Goal: Use online tool/utility: Utilize a website feature to perform a specific function

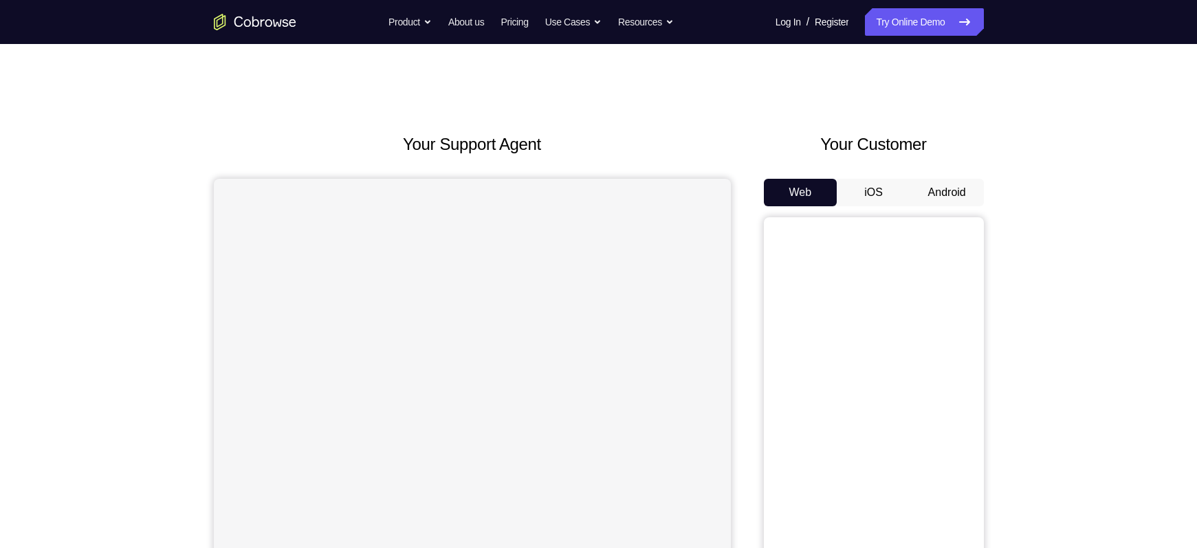
click at [931, 192] on button "Android" at bounding box center [947, 193] width 74 height 28
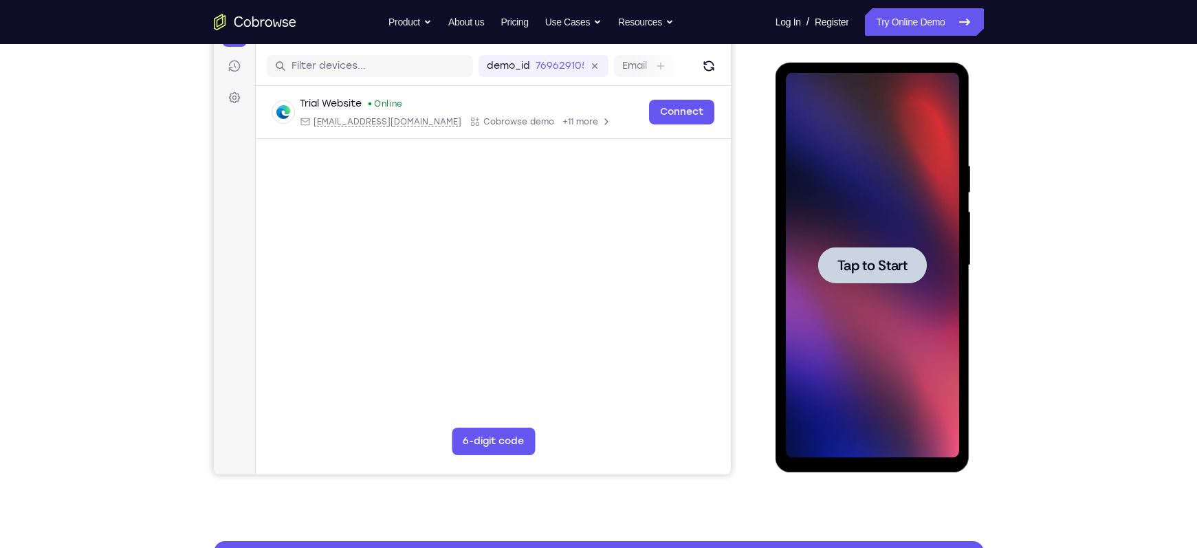
click at [908, 283] on div at bounding box center [872, 265] width 173 height 385
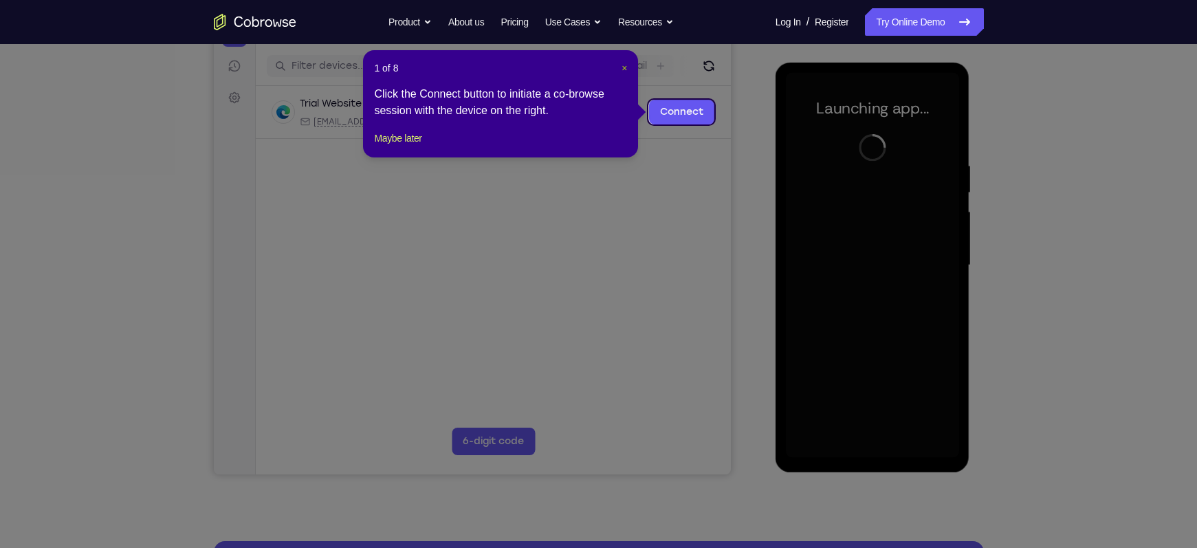
click at [624, 70] on span "×" at bounding box center [625, 68] width 6 height 11
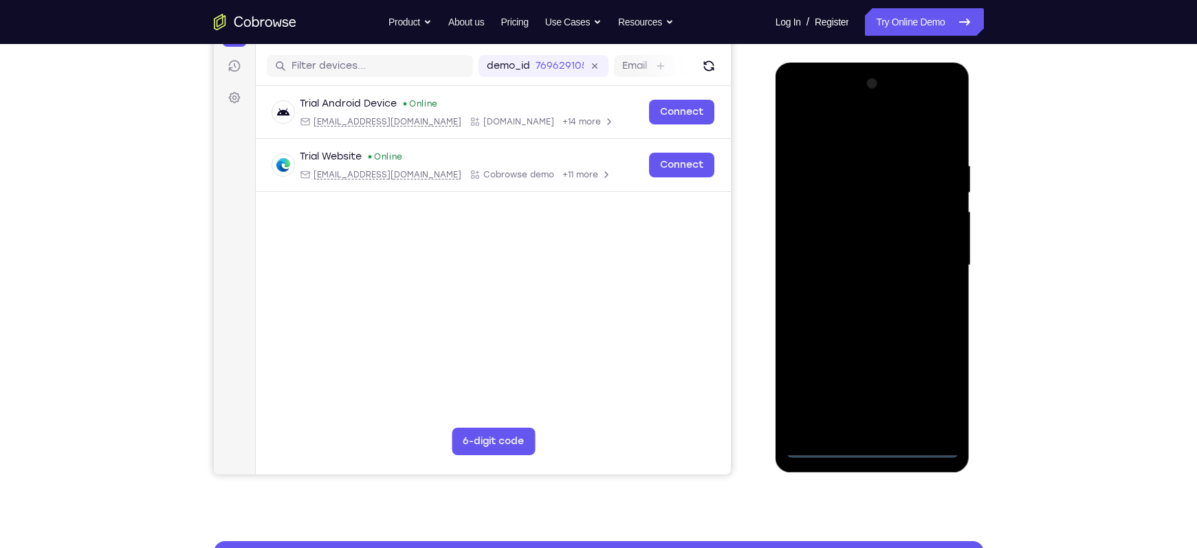
click at [875, 445] on div at bounding box center [872, 265] width 173 height 385
click at [928, 389] on div at bounding box center [872, 265] width 173 height 385
click at [802, 136] on div at bounding box center [872, 265] width 173 height 385
click at [800, 131] on div at bounding box center [872, 265] width 173 height 385
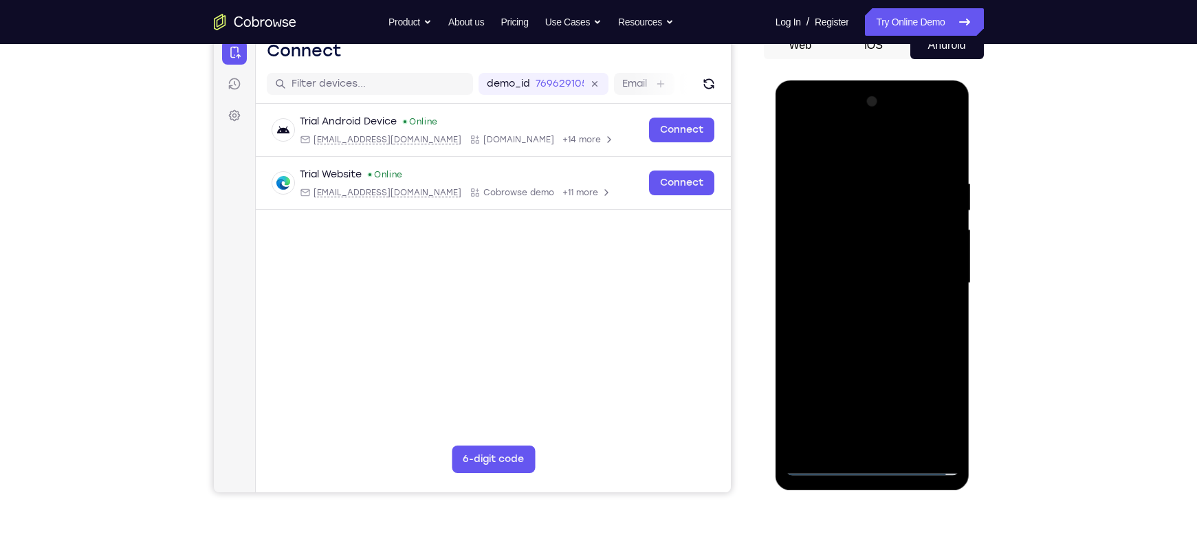
scroll to position [146, 0]
click at [929, 280] on div at bounding box center [872, 283] width 173 height 385
click at [856, 446] on div at bounding box center [872, 283] width 173 height 385
click at [841, 271] on div at bounding box center [872, 283] width 173 height 385
click at [827, 255] on div at bounding box center [872, 283] width 173 height 385
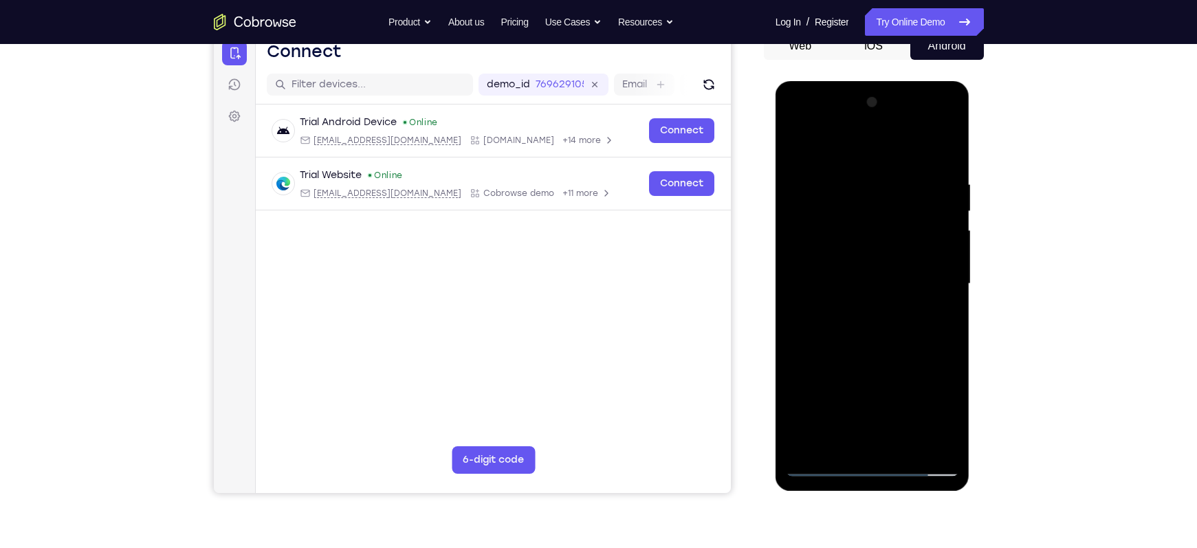
click at [827, 283] on div at bounding box center [872, 283] width 173 height 385
click at [811, 330] on div at bounding box center [872, 283] width 173 height 385
click at [840, 333] on div at bounding box center [872, 283] width 173 height 385
click at [852, 437] on div at bounding box center [872, 283] width 173 height 385
click at [945, 170] on div at bounding box center [872, 283] width 173 height 385
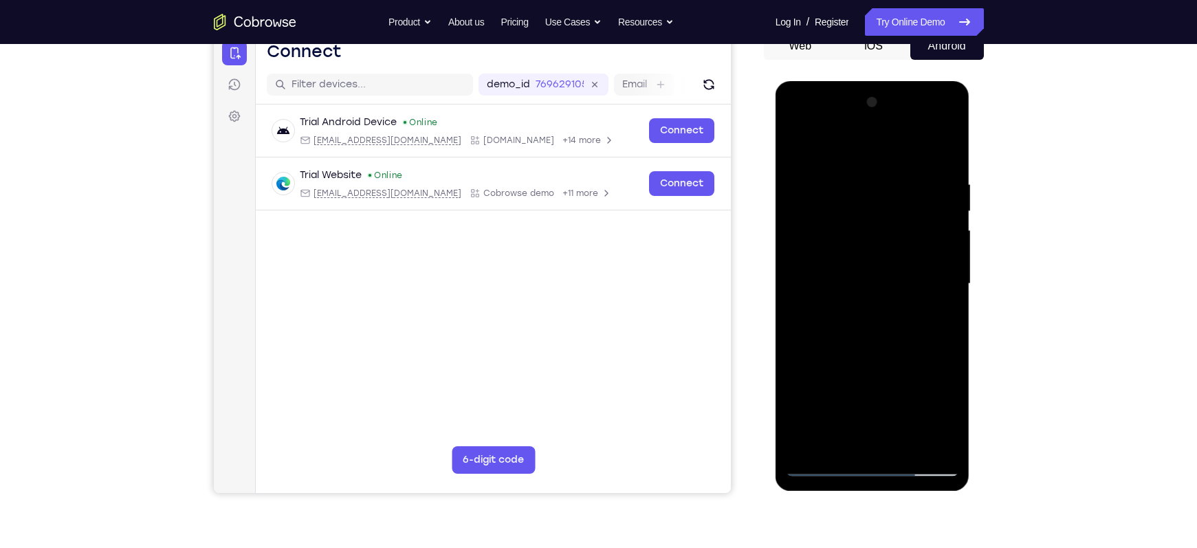
click at [855, 446] on div at bounding box center [872, 283] width 173 height 385
click at [871, 212] on div at bounding box center [872, 283] width 173 height 385
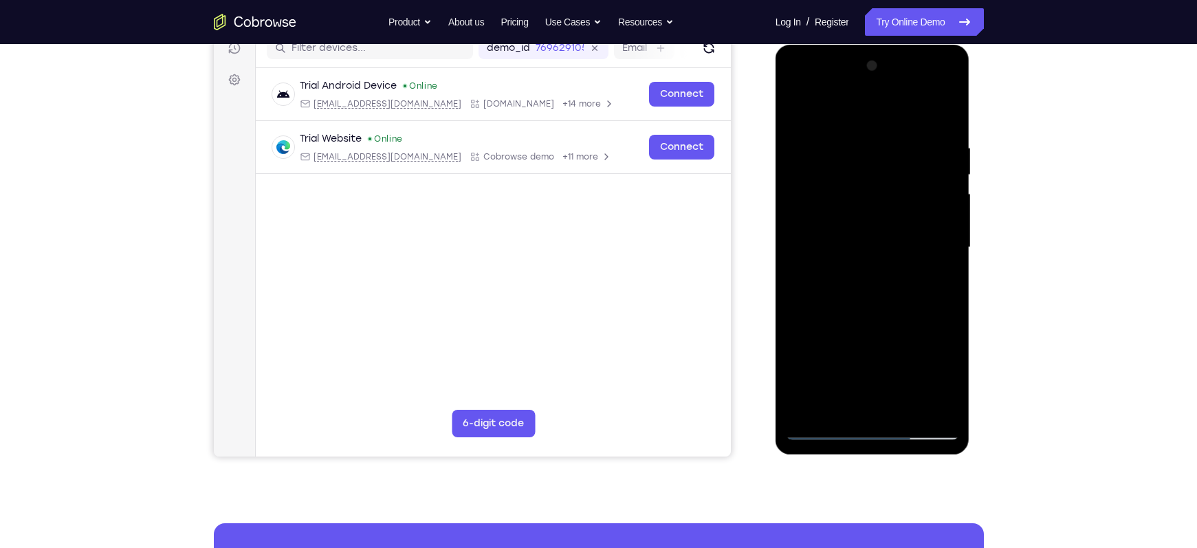
scroll to position [182, 0]
click at [882, 317] on div at bounding box center [872, 248] width 173 height 385
click at [947, 127] on div at bounding box center [872, 248] width 173 height 385
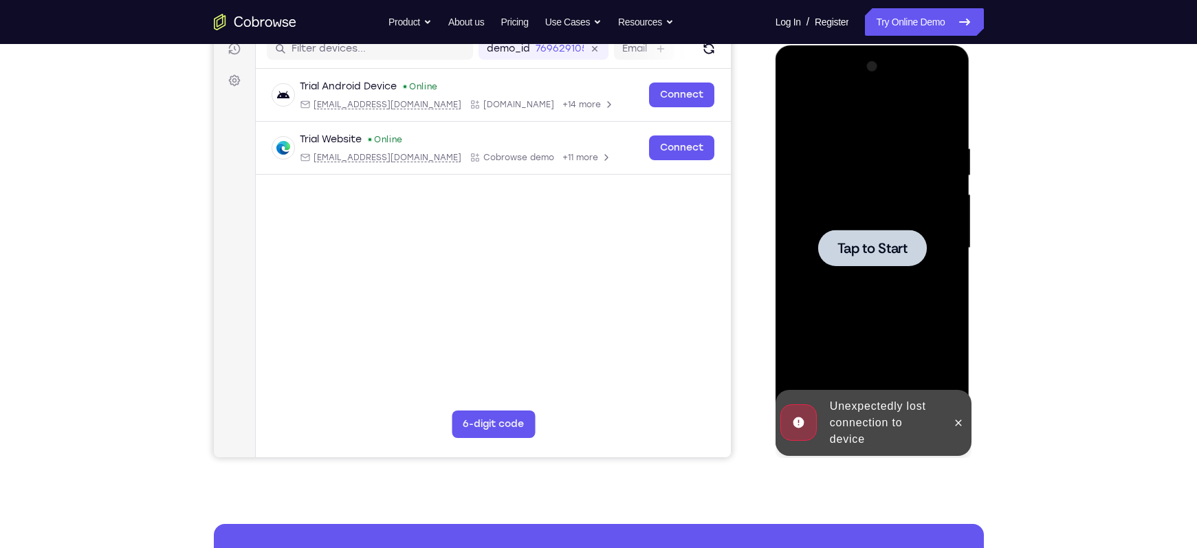
click at [888, 241] on span "Tap to Start" at bounding box center [872, 248] width 70 height 14
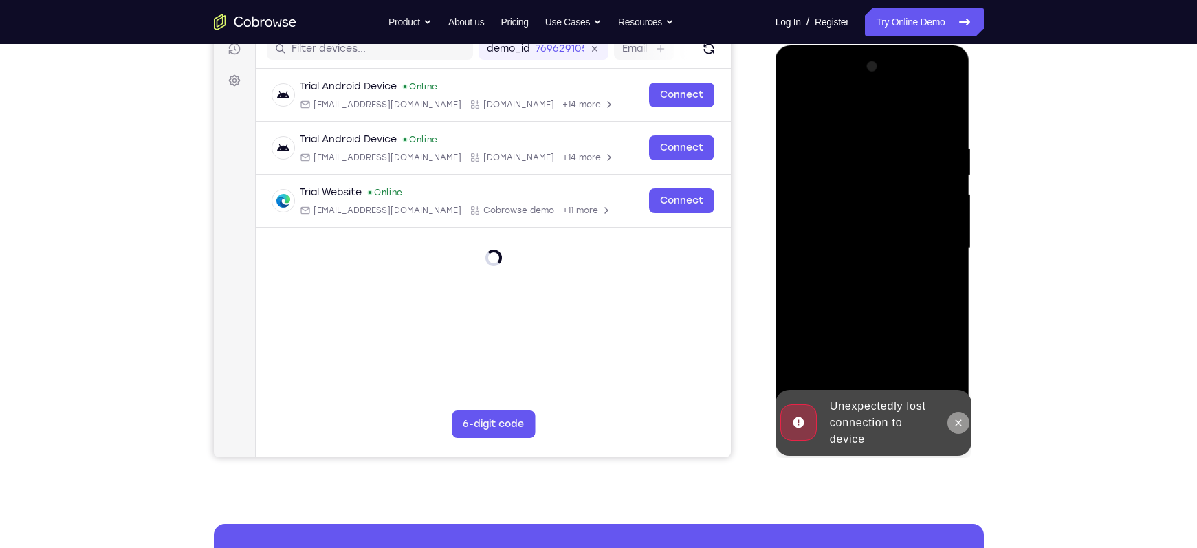
click at [959, 419] on icon at bounding box center [958, 422] width 11 height 11
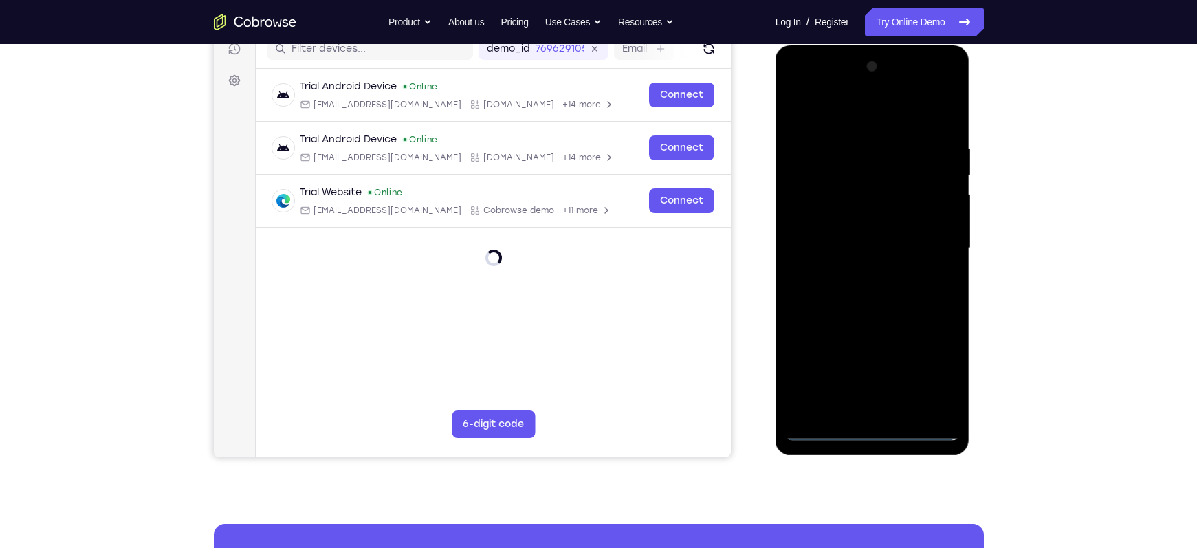
click at [876, 429] on div at bounding box center [872, 248] width 173 height 385
click at [931, 374] on div at bounding box center [872, 248] width 173 height 385
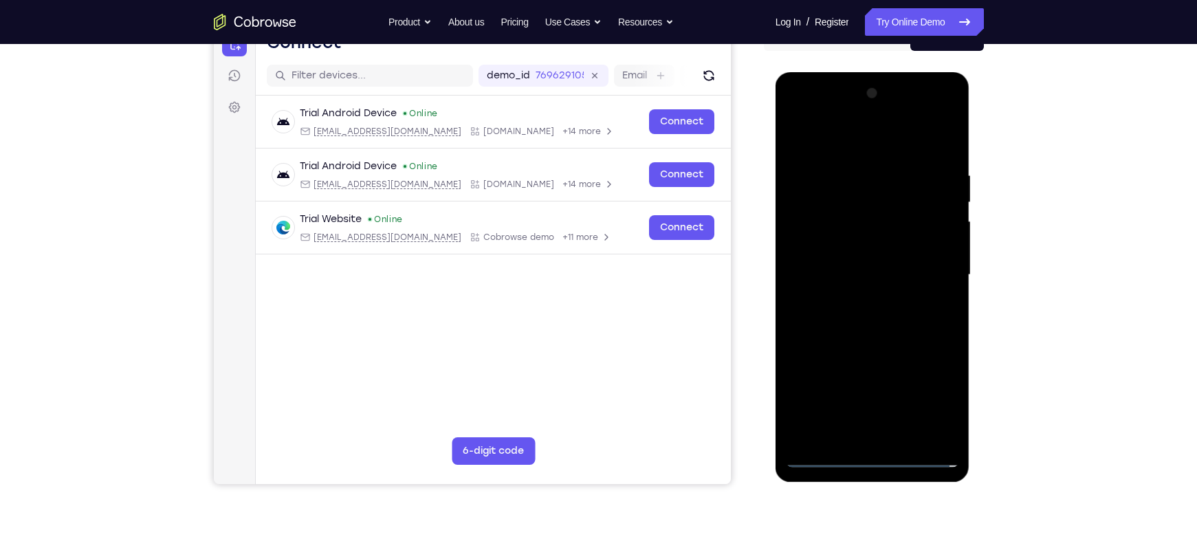
scroll to position [157, 0]
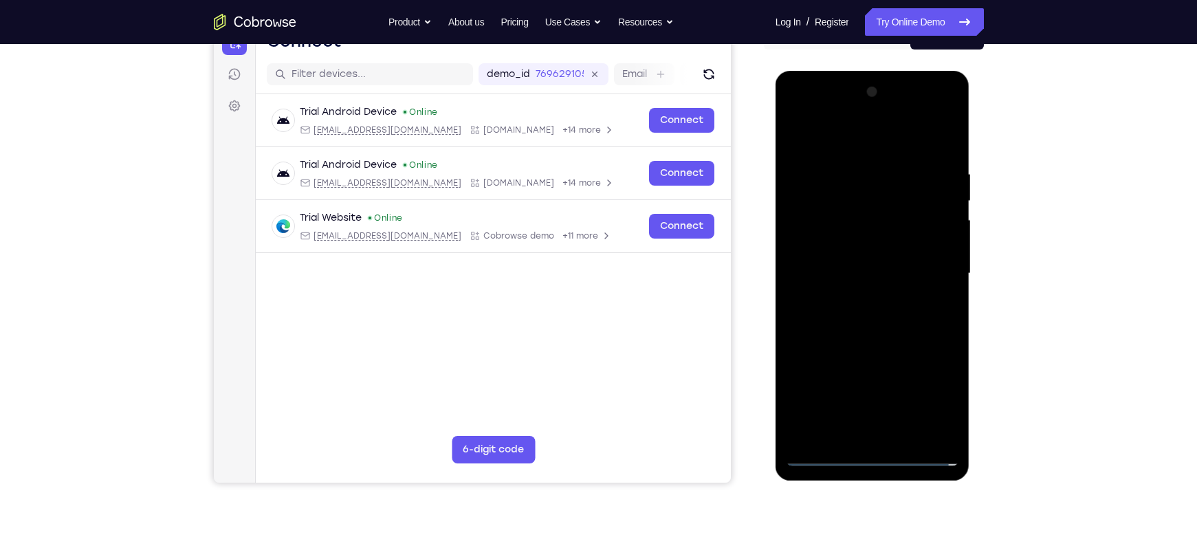
click at [800, 137] on div at bounding box center [872, 273] width 173 height 385
click at [931, 271] on div at bounding box center [872, 273] width 173 height 385
click at [855, 299] on div at bounding box center [872, 273] width 173 height 385
click at [849, 263] on div at bounding box center [872, 273] width 173 height 385
click at [831, 247] on div at bounding box center [872, 273] width 173 height 385
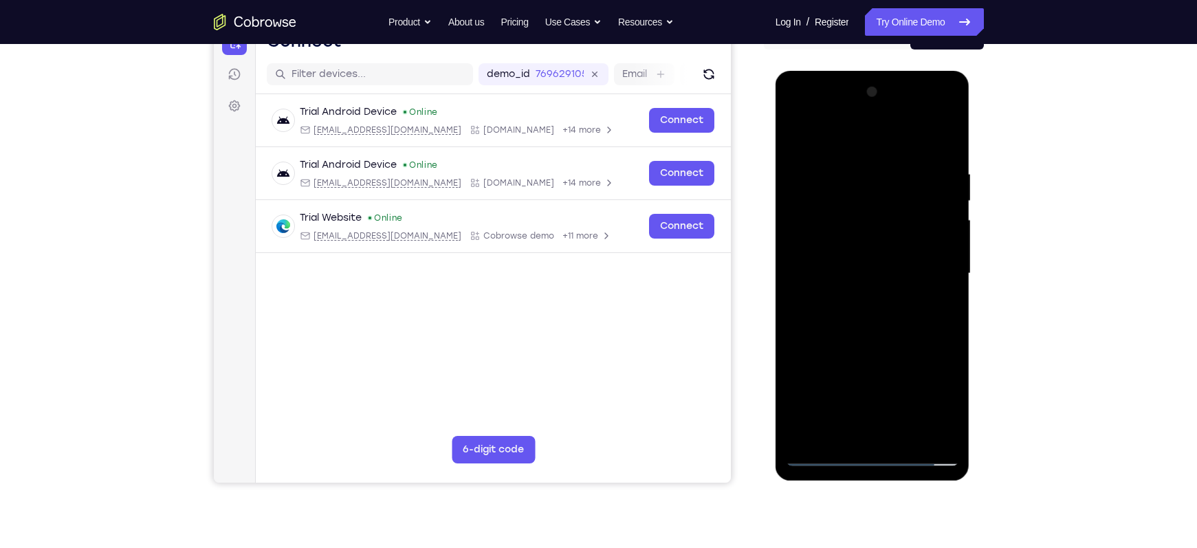
click at [946, 246] on div at bounding box center [872, 273] width 173 height 385
click at [877, 272] on div at bounding box center [872, 273] width 173 height 385
click at [839, 320] on div at bounding box center [872, 273] width 173 height 385
click at [864, 314] on div at bounding box center [872, 273] width 173 height 385
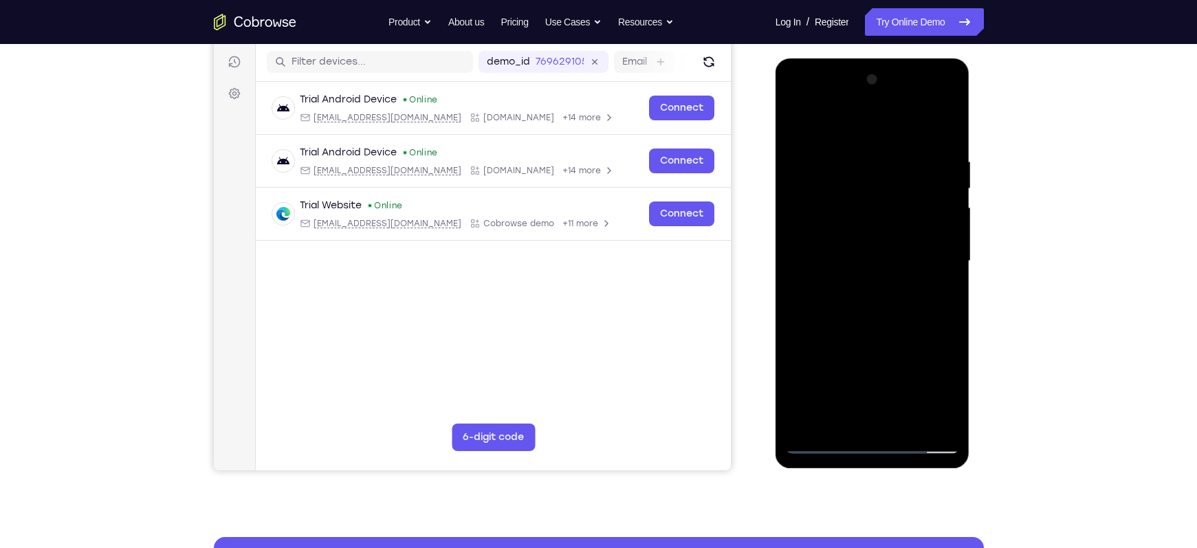
scroll to position [172, 0]
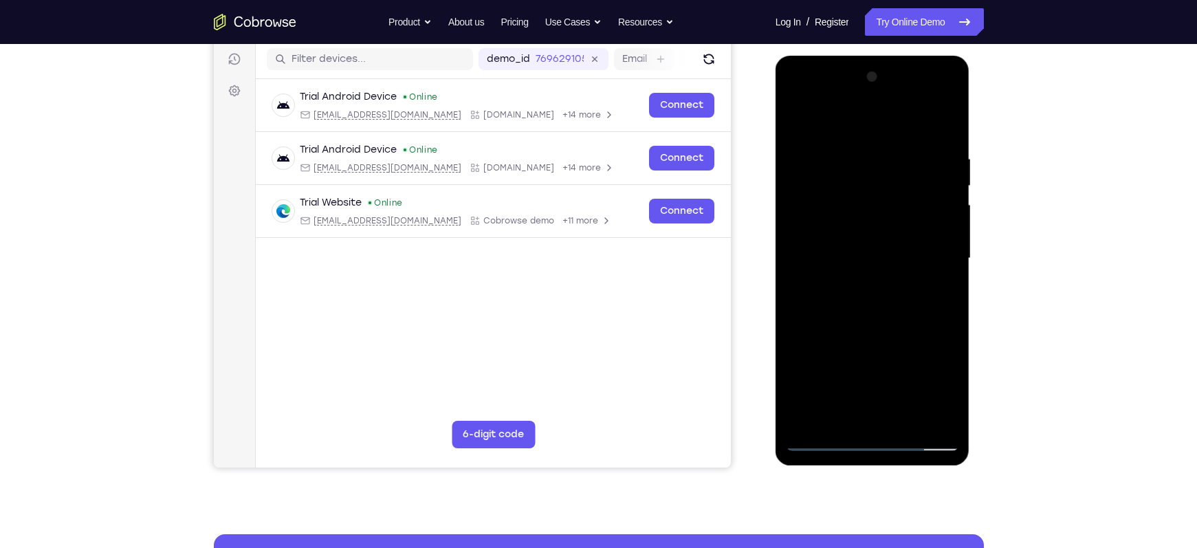
click at [884, 326] on div at bounding box center [872, 258] width 173 height 385
drag, startPoint x: 884, startPoint y: 326, endPoint x: 869, endPoint y: 244, distance: 83.2
click at [869, 244] on div at bounding box center [872, 258] width 173 height 385
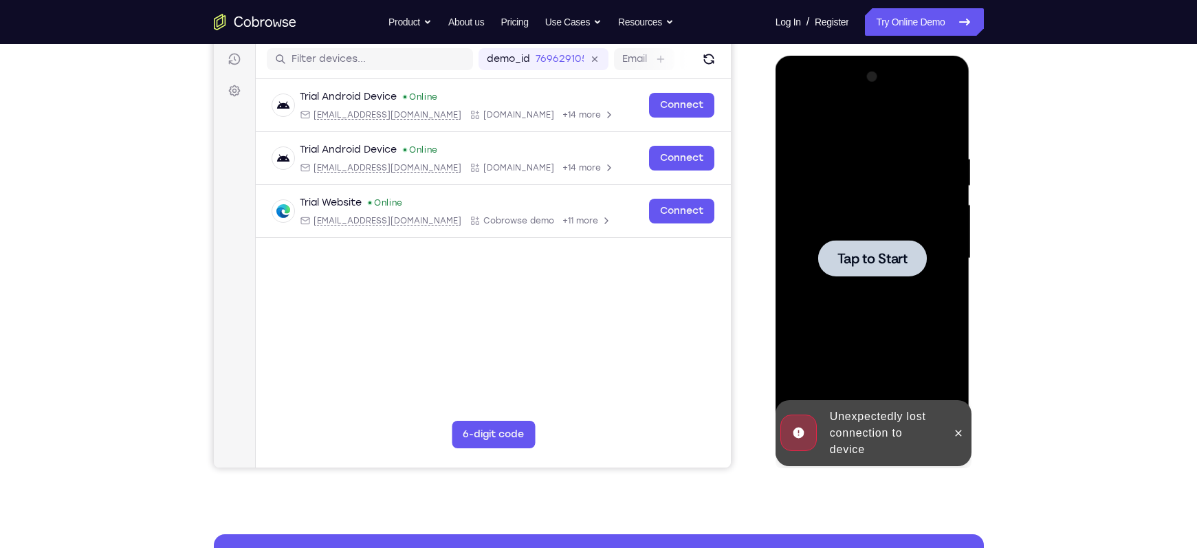
click at [875, 252] on span "Tap to Start" at bounding box center [872, 259] width 70 height 14
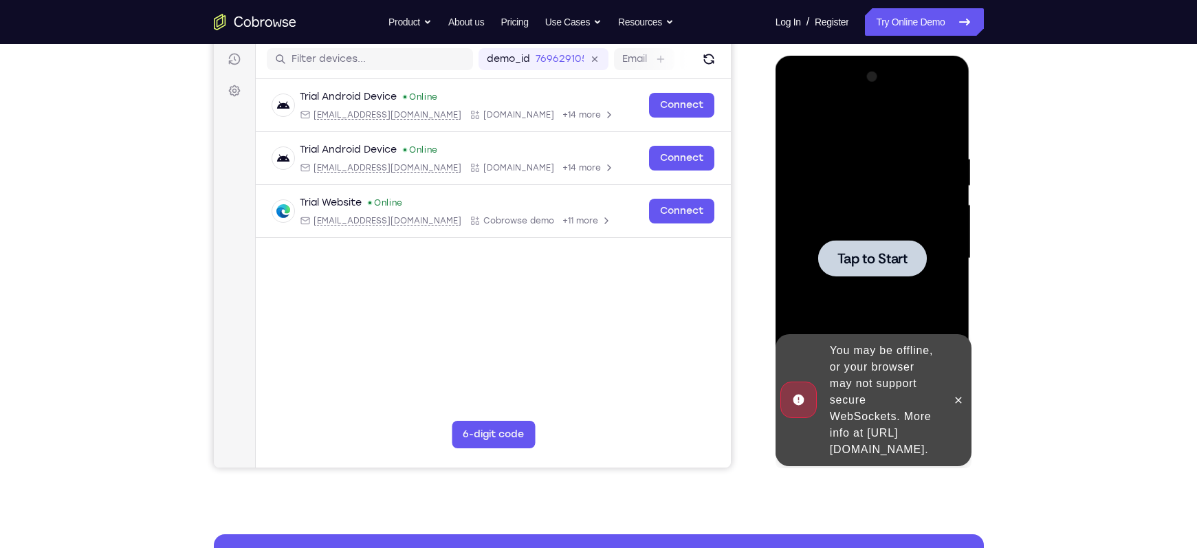
click at [864, 256] on span "Tap to Start" at bounding box center [872, 259] width 70 height 14
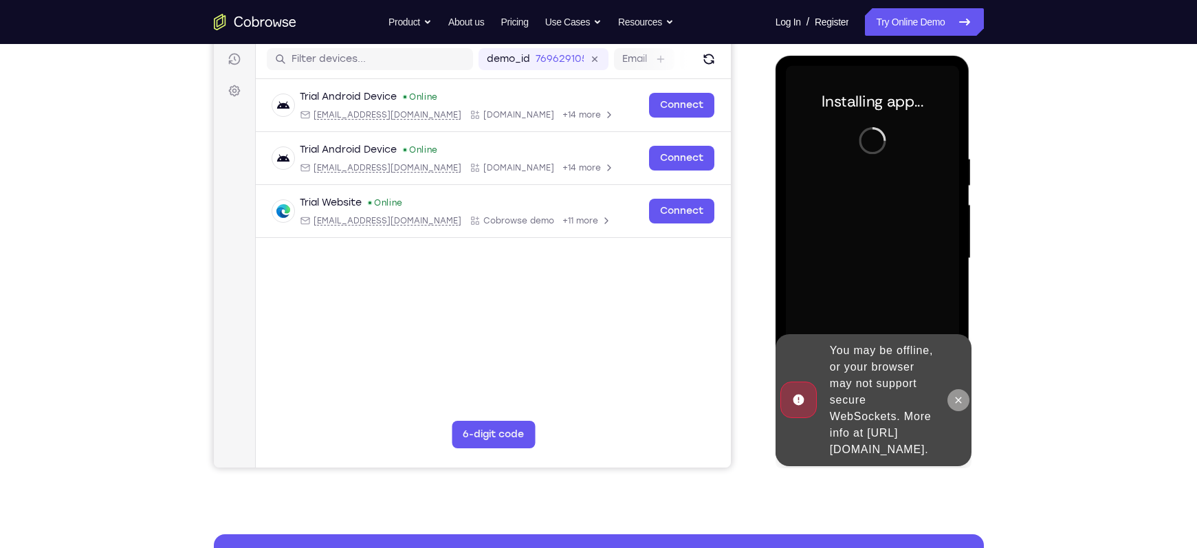
click at [962, 395] on icon at bounding box center [958, 400] width 11 height 11
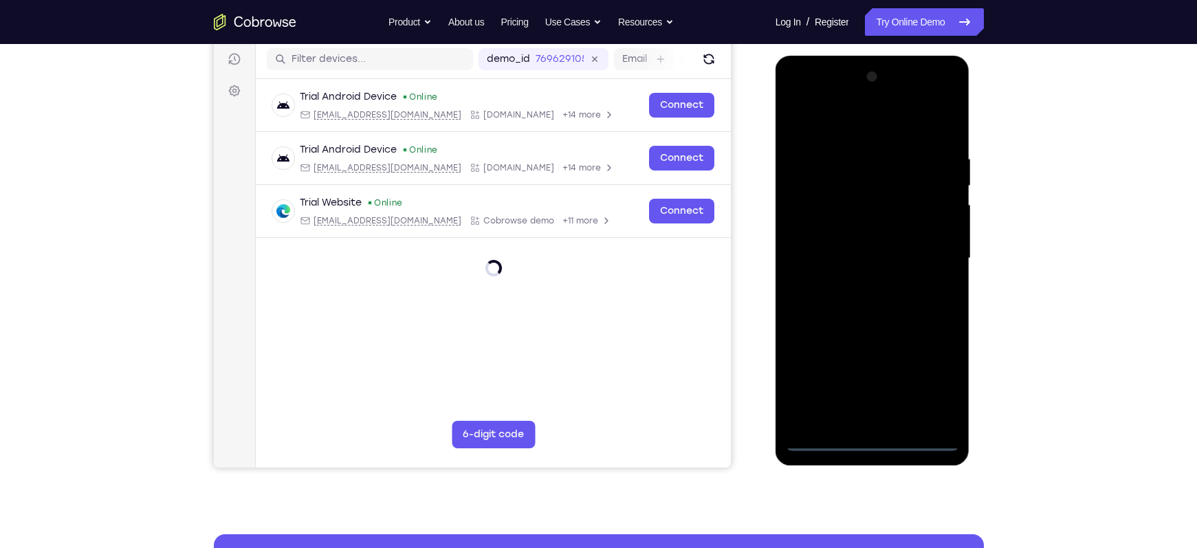
click at [873, 445] on div at bounding box center [872, 258] width 173 height 385
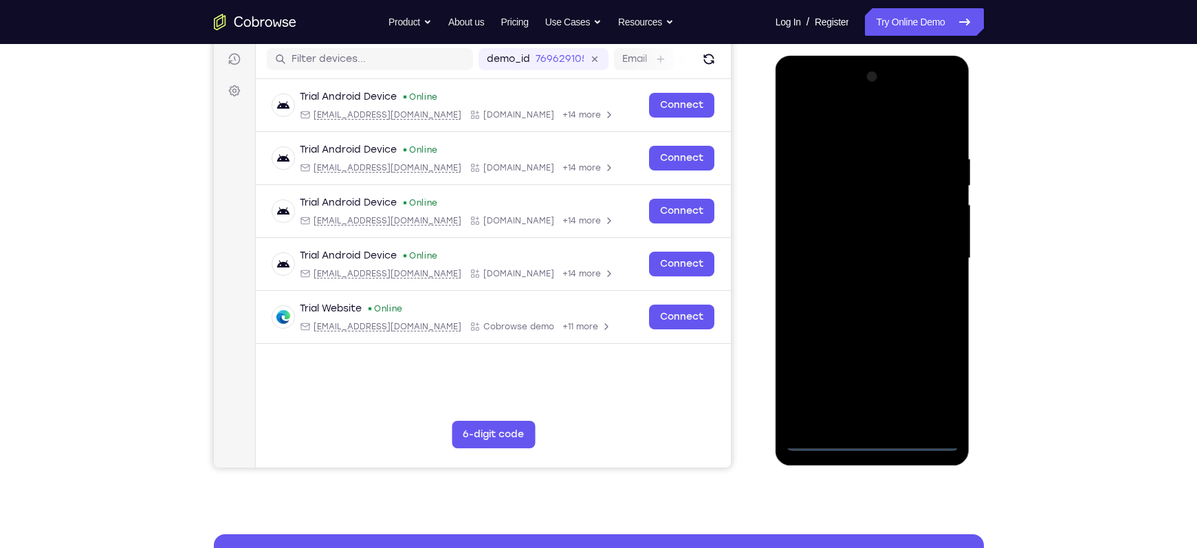
click at [939, 374] on div at bounding box center [872, 258] width 173 height 385
click at [800, 122] on div at bounding box center [872, 258] width 173 height 385
click at [928, 250] on div at bounding box center [872, 258] width 173 height 385
click at [852, 282] on div at bounding box center [872, 258] width 173 height 385
click at [860, 289] on div at bounding box center [872, 258] width 173 height 385
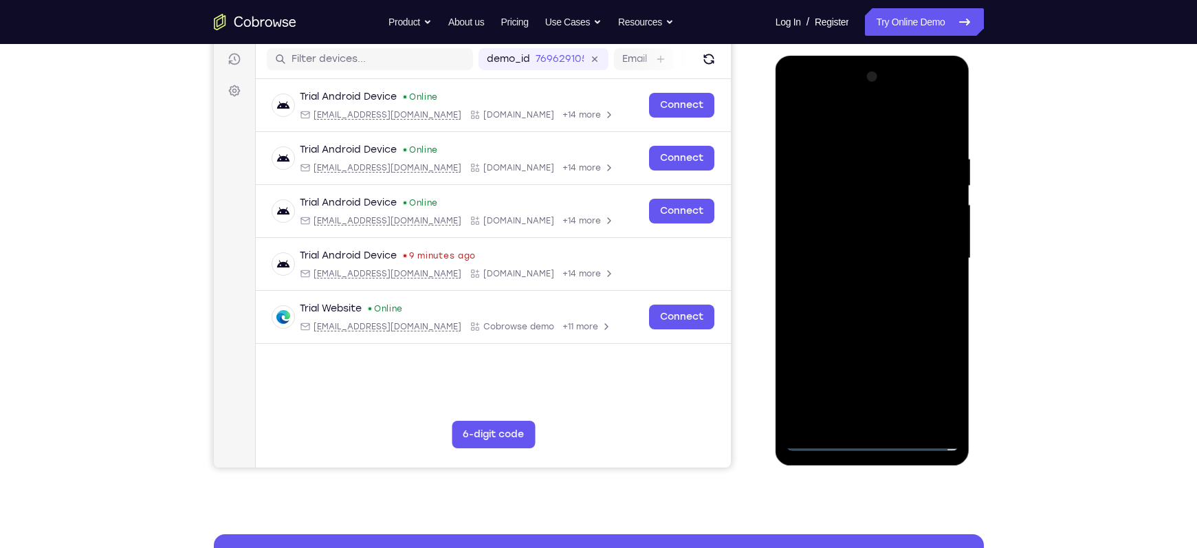
click at [859, 283] on div at bounding box center [872, 258] width 173 height 385
click at [880, 237] on div at bounding box center [872, 258] width 173 height 385
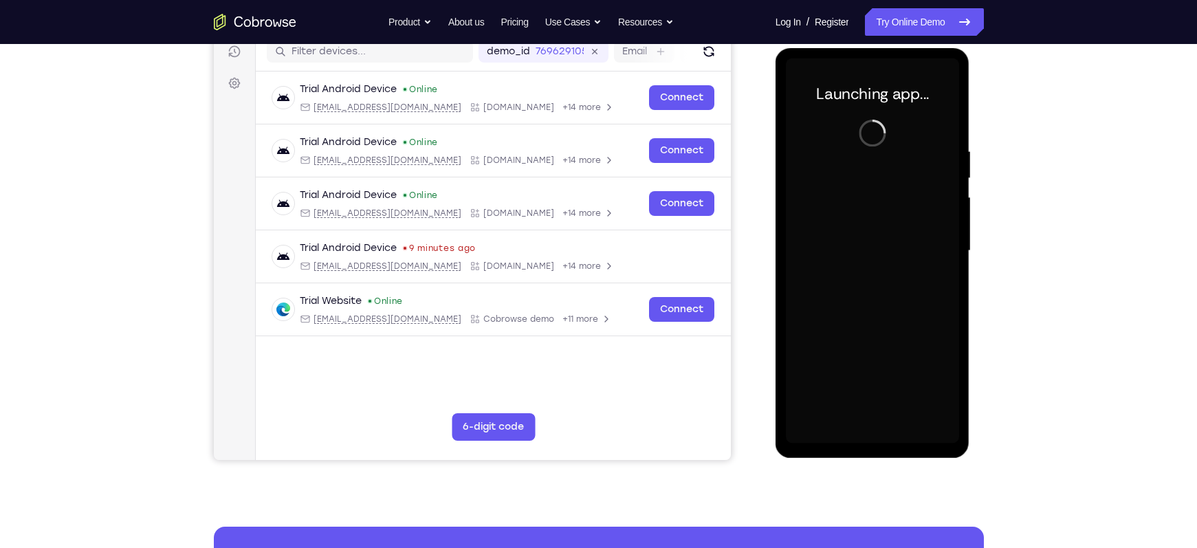
scroll to position [179, 0]
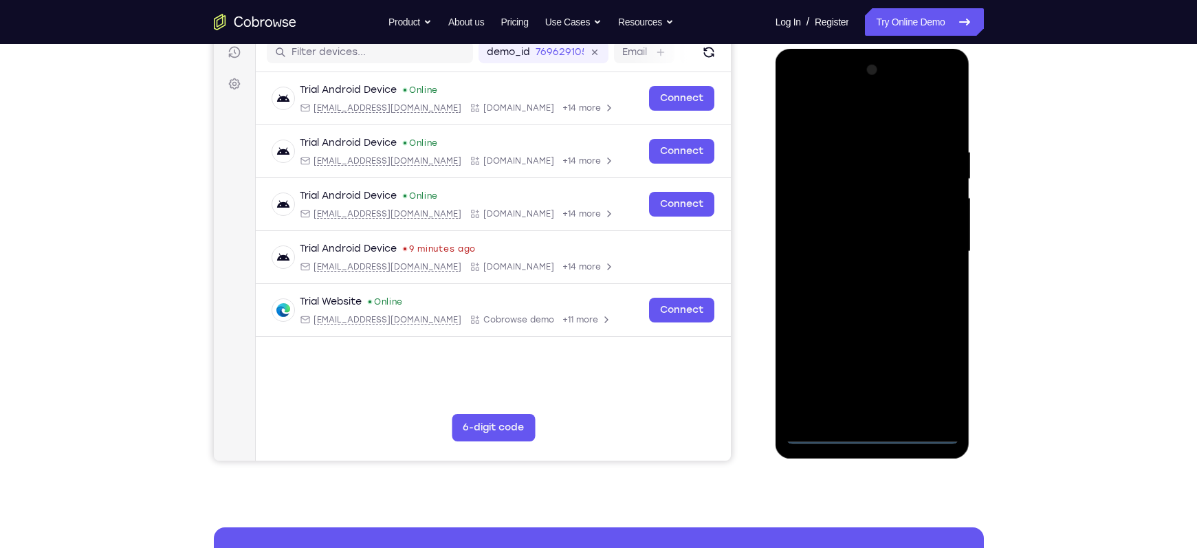
click at [873, 430] on div at bounding box center [872, 251] width 173 height 385
click at [872, 432] on div at bounding box center [872, 251] width 173 height 385
